Goal: Task Accomplishment & Management: Use online tool/utility

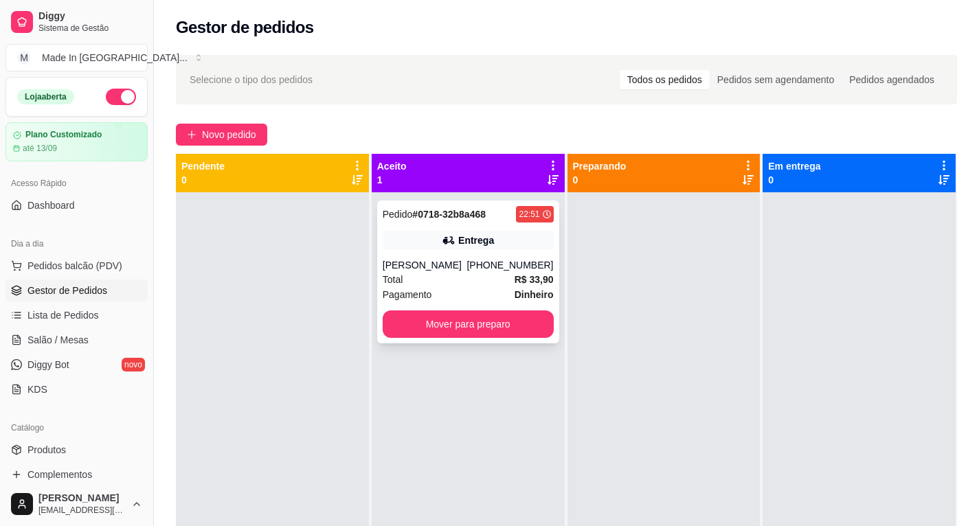
scroll to position [206, 0]
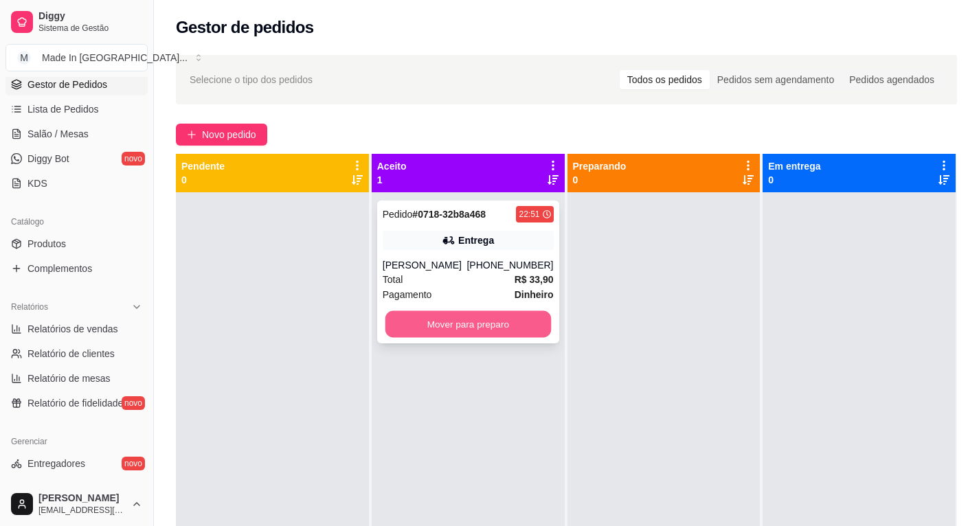
click at [463, 338] on button "Mover para preparo" at bounding box center [468, 324] width 166 height 27
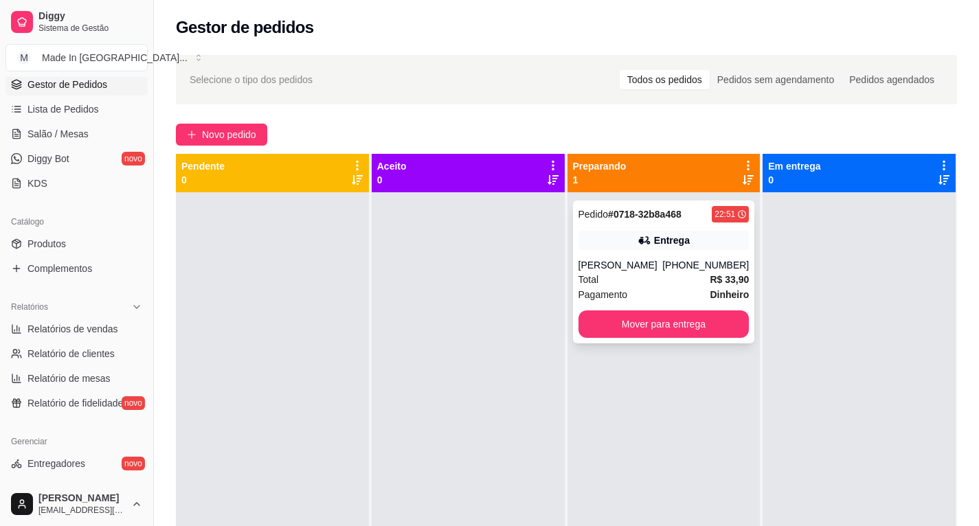
click at [656, 343] on div "Pedido # 0718-32b8a468 22:51 Entrega [PERSON_NAME] [PHONE_NUMBER] Total R$ 33,9…" at bounding box center [664, 272] width 182 height 143
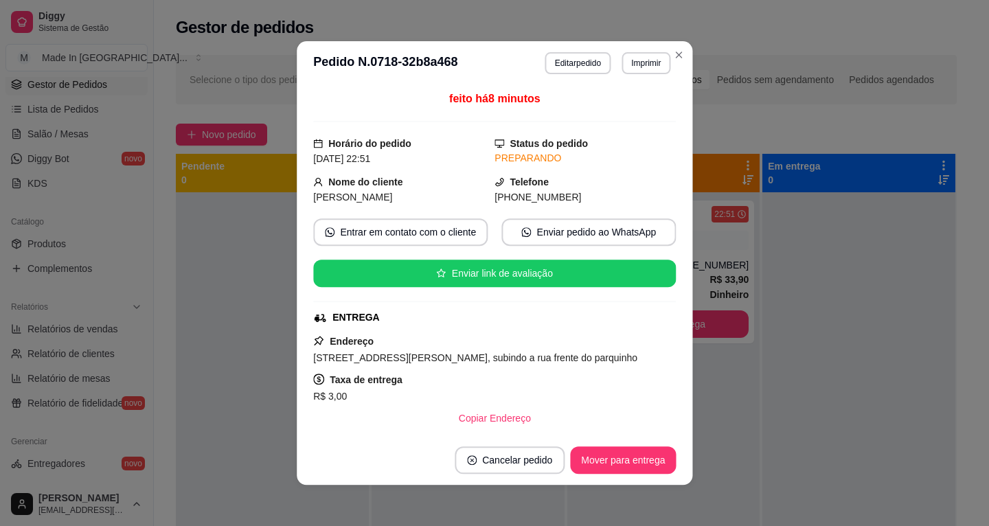
click at [655, 340] on div "Endereço [STREET_ADDRESS][PERSON_NAME] pinheiros, subindo a rua frente do parqu…" at bounding box center [494, 382] width 363 height 99
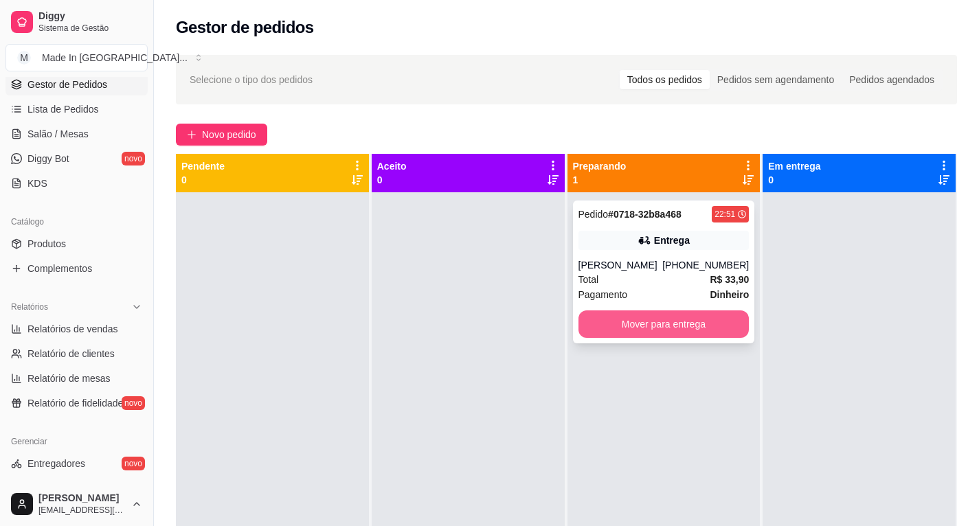
click at [725, 338] on button "Mover para entrega" at bounding box center [663, 323] width 171 height 27
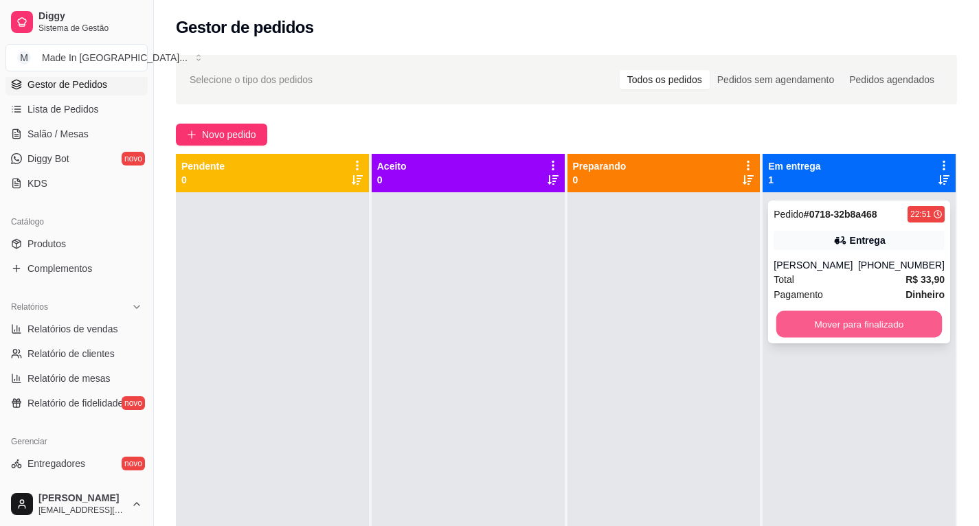
click at [839, 338] on button "Mover para finalizado" at bounding box center [859, 324] width 166 height 27
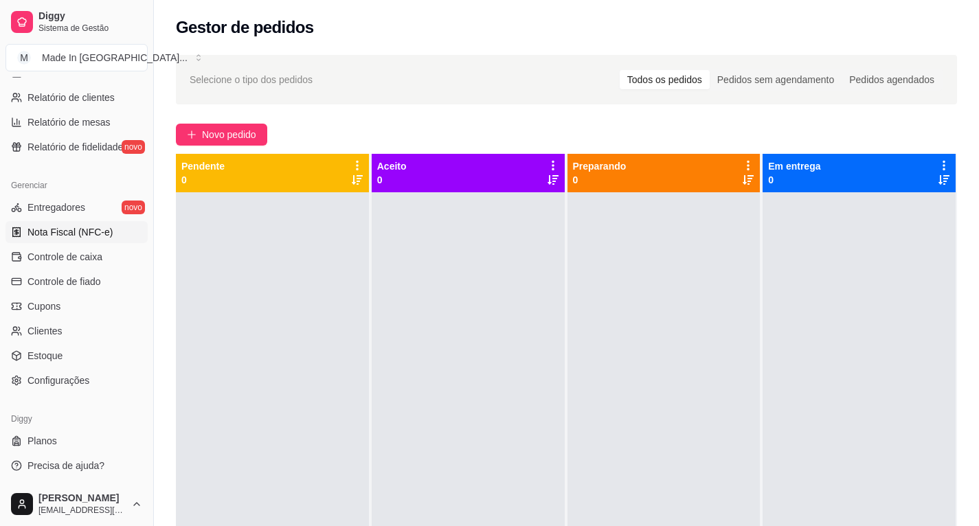
scroll to position [394, 0]
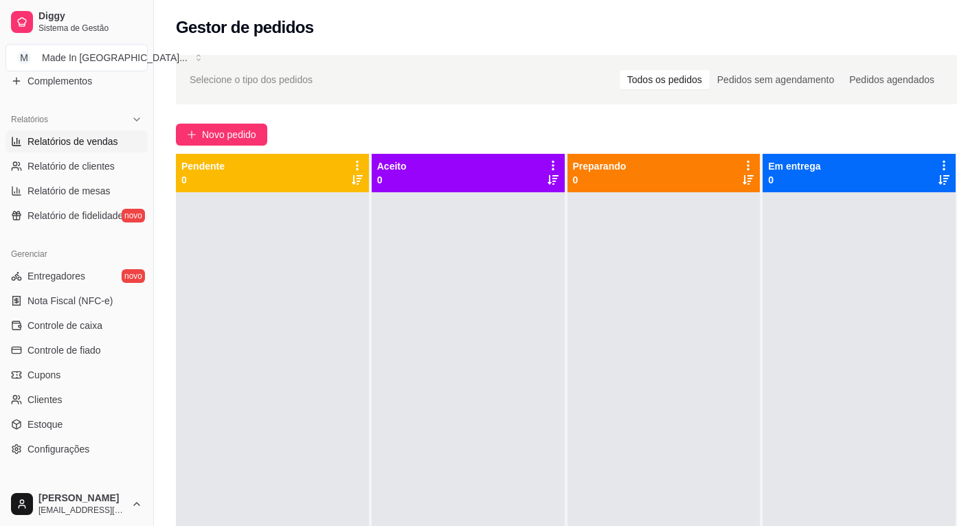
click at [111, 143] on span "Relatórios de vendas" at bounding box center [72, 142] width 91 height 14
select select "ALL"
select select "0"
